Goal: Task Accomplishment & Management: Complete application form

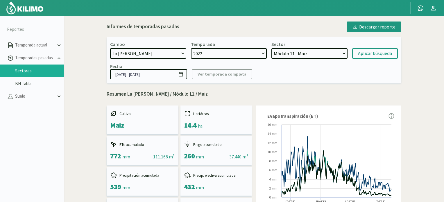
select select "1: Object"
select select "2: 2022"
click at [37, 8] on img at bounding box center [25, 8] width 38 height 14
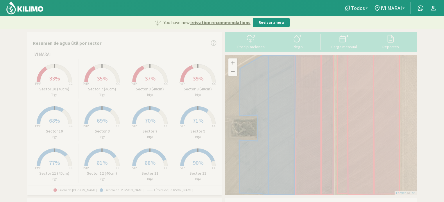
click at [53, 79] on span "33%" at bounding box center [54, 78] width 11 height 7
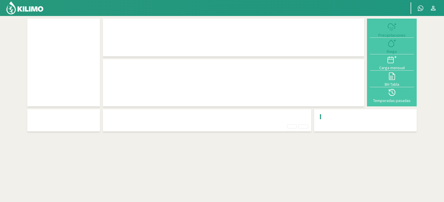
click at [53, 79] on div at bounding box center [63, 63] width 67 height 82
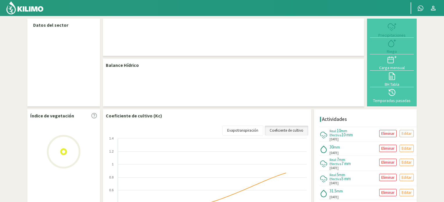
select select "1: Object"
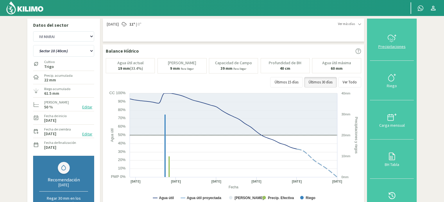
click at [396, 42] on icon at bounding box center [391, 38] width 9 height 9
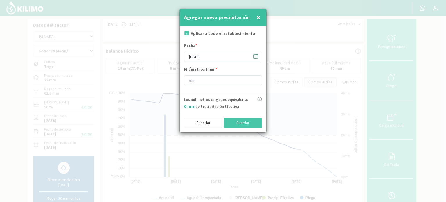
click at [254, 56] on icon at bounding box center [256, 56] width 6 height 6
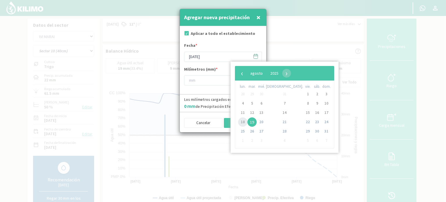
click at [243, 119] on span "18" at bounding box center [242, 121] width 9 height 9
type input "[DATE]"
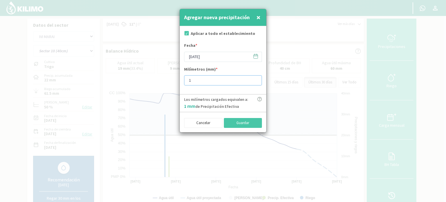
click at [255, 80] on input "1" at bounding box center [223, 80] width 78 height 10
click at [255, 80] on input "2" at bounding box center [223, 80] width 78 height 10
click at [255, 80] on input "3" at bounding box center [223, 80] width 78 height 10
click at [255, 80] on input "4" at bounding box center [223, 80] width 78 height 10
click at [255, 80] on input "5" at bounding box center [223, 80] width 78 height 10
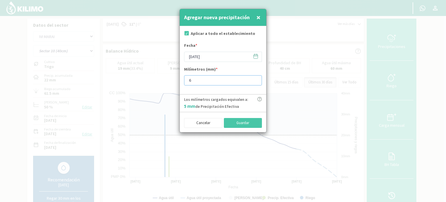
click at [255, 80] on input "6" at bounding box center [223, 80] width 78 height 10
click at [255, 80] on input "7" at bounding box center [223, 80] width 78 height 10
click at [255, 80] on input "8" at bounding box center [223, 80] width 78 height 10
click at [255, 80] on input "9" at bounding box center [223, 80] width 78 height 10
type input "10"
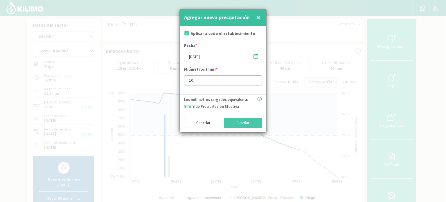
click at [255, 80] on input "10" at bounding box center [223, 80] width 78 height 10
click at [242, 124] on button "Guardar" at bounding box center [243, 123] width 38 height 10
type input "[DATE]"
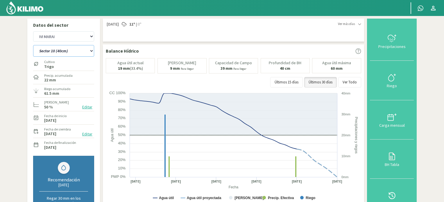
click at [91, 51] on select "Sector 10 Sector 10 (40cm) Sector 11 Sector 11 (40cm) Sector 12 Sector 12 (40cm…" at bounding box center [63, 51] width 61 height 12
click at [92, 50] on select "Sector 10 Sector 10 (40cm) Sector 11 Sector 11 (40cm) Sector 12 Sector 12 (40cm…" at bounding box center [63, 51] width 61 height 12
select select "6: Object"
click at [33, 45] on select "Sector 10 Sector 10 (40cm) Sector 11 Sector 11 (40cm) Sector 12 Sector 12 (40cm…" at bounding box center [63, 51] width 61 height 12
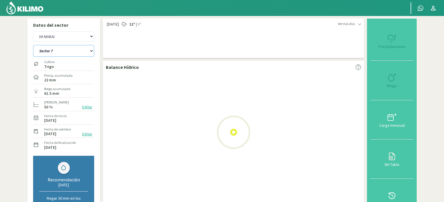
select select "2: Object"
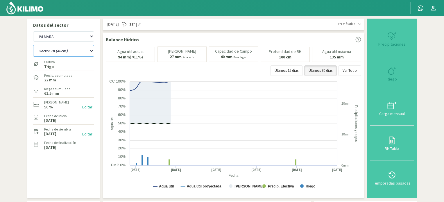
select select "18: Object"
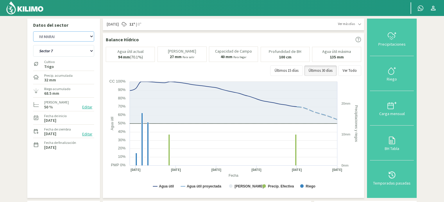
click at [91, 37] on select "IVI MARAI La [PERSON_NAME]" at bounding box center [63, 36] width 61 height 10
click at [33, 31] on select "IVI MARAI La [PERSON_NAME]" at bounding box center [63, 36] width 61 height 10
select select "5: Object"
select select "24: Object"
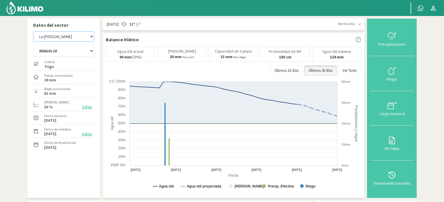
click at [91, 38] on select "IVI MARAI La [PERSON_NAME]" at bounding box center [63, 36] width 61 height 10
click at [33, 31] on select "IVI MARAI La [PERSON_NAME]" at bounding box center [63, 36] width 61 height 10
select select "6: Object"
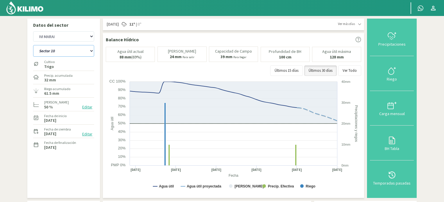
click at [91, 50] on select "Sector 10 Sector 10 (40cm) Sector 11 Sector 11 (40cm) Sector 12 Sector 12 (40cm…" at bounding box center [63, 51] width 61 height 12
select select "44: Object"
click at [33, 45] on select "Sector 10 Sector 10 (40cm) Sector 11 Sector 11 (40cm) Sector 12 Sector 12 (40cm…" at bounding box center [63, 51] width 61 height 12
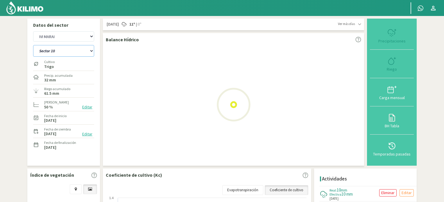
select select "8: Object"
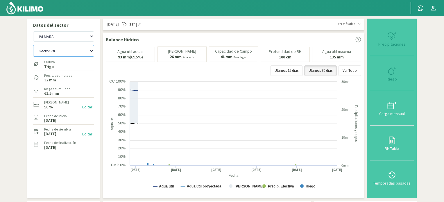
select select "56: Object"
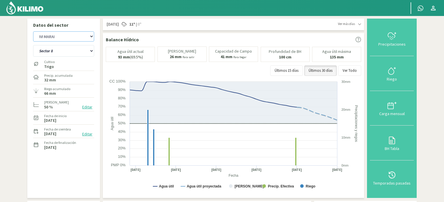
click at [91, 36] on select "IVI MARAI La [PERSON_NAME]" at bounding box center [63, 36] width 61 height 10
click at [33, 31] on select "IVI MARAI La [PERSON_NAME]" at bounding box center [63, 36] width 61 height 10
select select "11: Object"
select select "60: Object"
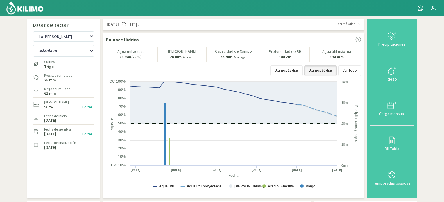
click at [389, 35] on icon at bounding box center [391, 35] width 7 height 5
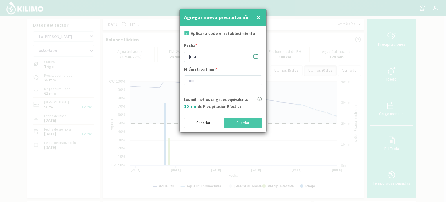
click at [257, 54] on icon at bounding box center [256, 56] width 6 height 6
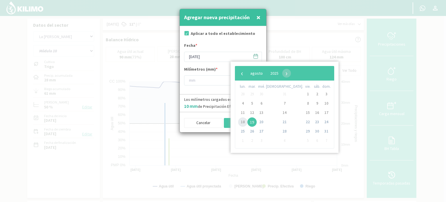
click at [243, 119] on span "18" at bounding box center [242, 121] width 9 height 9
type input "[DATE]"
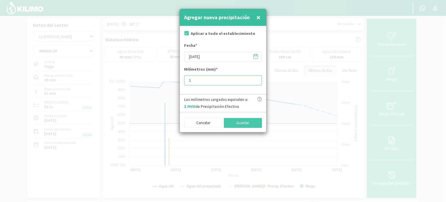
click at [256, 79] on input "1" at bounding box center [223, 80] width 78 height 10
click at [256, 79] on input "2" at bounding box center [223, 80] width 78 height 10
click at [256, 79] on input "3" at bounding box center [223, 80] width 78 height 10
click at [256, 79] on input "4" at bounding box center [223, 80] width 78 height 10
click at [256, 79] on input "5" at bounding box center [223, 80] width 78 height 10
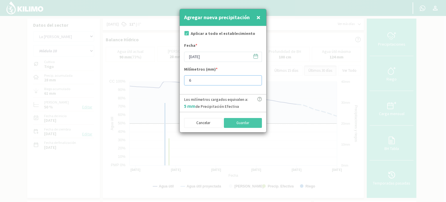
click at [256, 79] on input "6" at bounding box center [223, 80] width 78 height 10
click at [256, 79] on input "7" at bounding box center [223, 80] width 78 height 10
click at [256, 79] on input "8" at bounding box center [223, 80] width 78 height 10
click at [256, 79] on input "9" at bounding box center [223, 80] width 78 height 10
click at [256, 79] on input "10" at bounding box center [223, 80] width 78 height 10
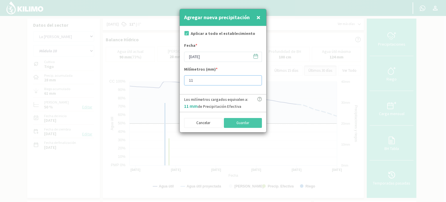
type input "11"
click at [256, 79] on input "11" at bounding box center [223, 80] width 78 height 10
click at [236, 121] on button "Guardar" at bounding box center [243, 123] width 38 height 10
type input "[DATE]"
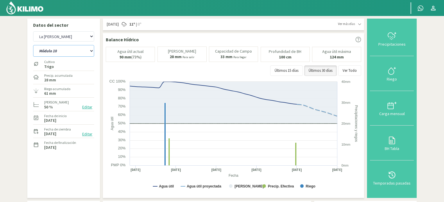
click at [92, 51] on select "Módulo 10 Módulo 10 (40cm) Módulo 11 Módulo 11 (40cm) Módulo 6 Módulo 6 (40cm) …" at bounding box center [63, 51] width 61 height 12
select select "61: Object"
click at [33, 45] on select "Módulo 10 Módulo 10 (40cm) Módulo 11 Módulo 11 (40cm) Módulo 6 Módulo 6 (40cm) …" at bounding box center [63, 51] width 61 height 12
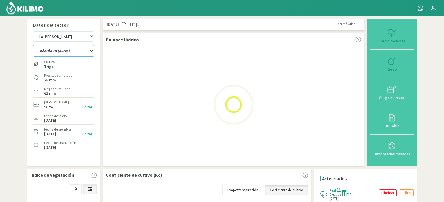
select select "13: Object"
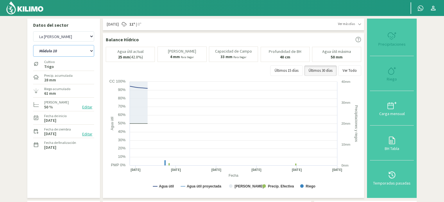
select select "73: Object"
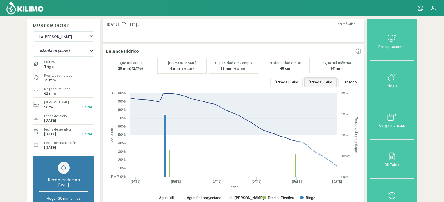
click at [36, 12] on img at bounding box center [25, 8] width 38 height 14
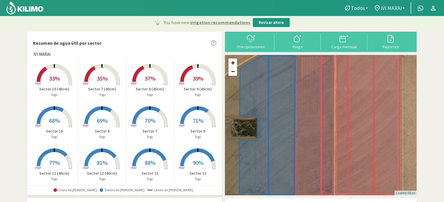
click at [403, 7] on link "IVI MARAI" at bounding box center [389, 8] width 37 height 11
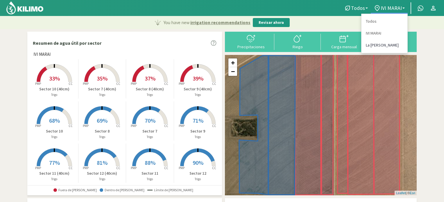
click at [377, 44] on link "La [PERSON_NAME]" at bounding box center [385, 45] width 46 height 12
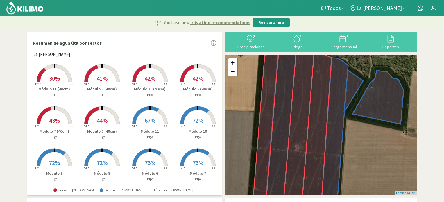
click at [99, 77] on span "41%" at bounding box center [102, 78] width 11 height 7
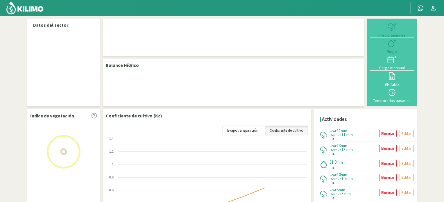
select select "1: Object"
select select "11: Object"
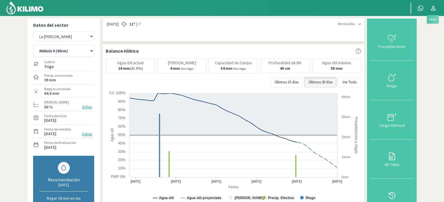
click at [433, 10] on icon at bounding box center [433, 8] width 7 height 7
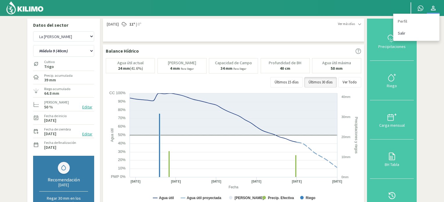
click at [401, 32] on link "Salir" at bounding box center [417, 33] width 46 height 12
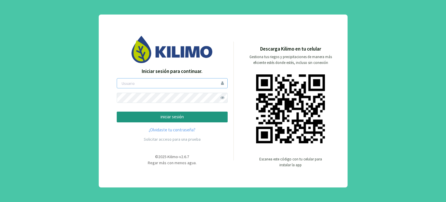
type input "[PERSON_NAME]"
